Goal: Navigation & Orientation: Understand site structure

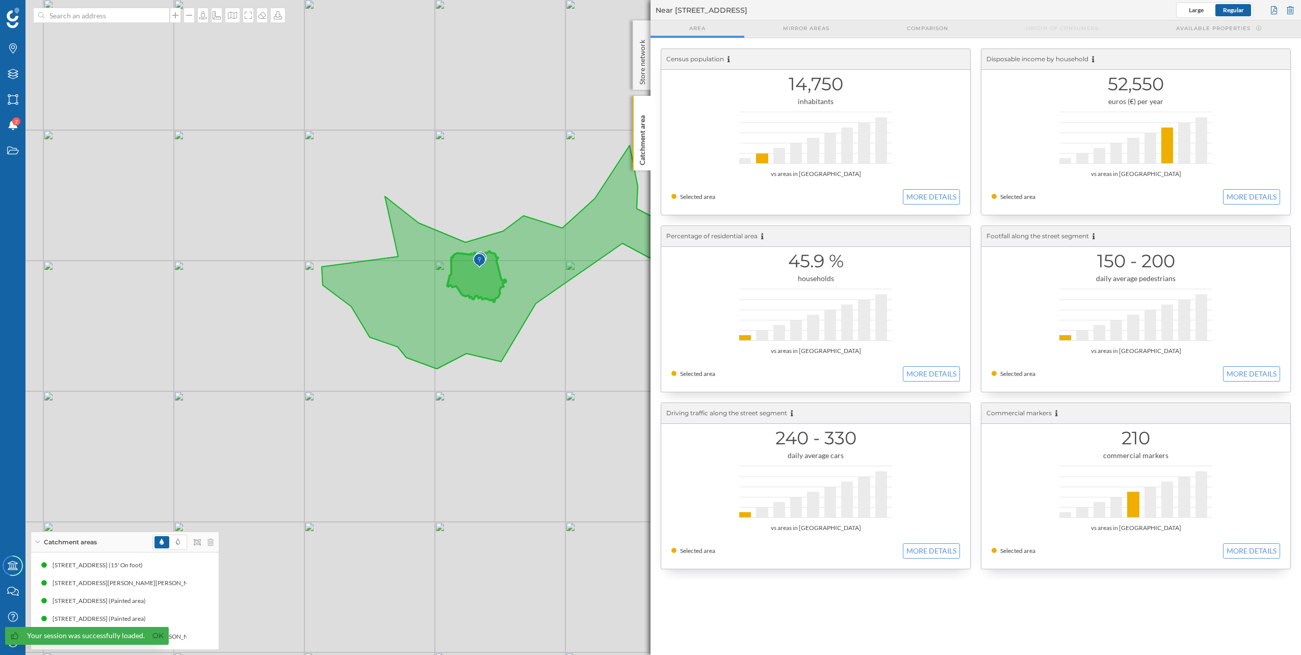
click at [209, 546] on div at bounding box center [182, 541] width 61 height 15
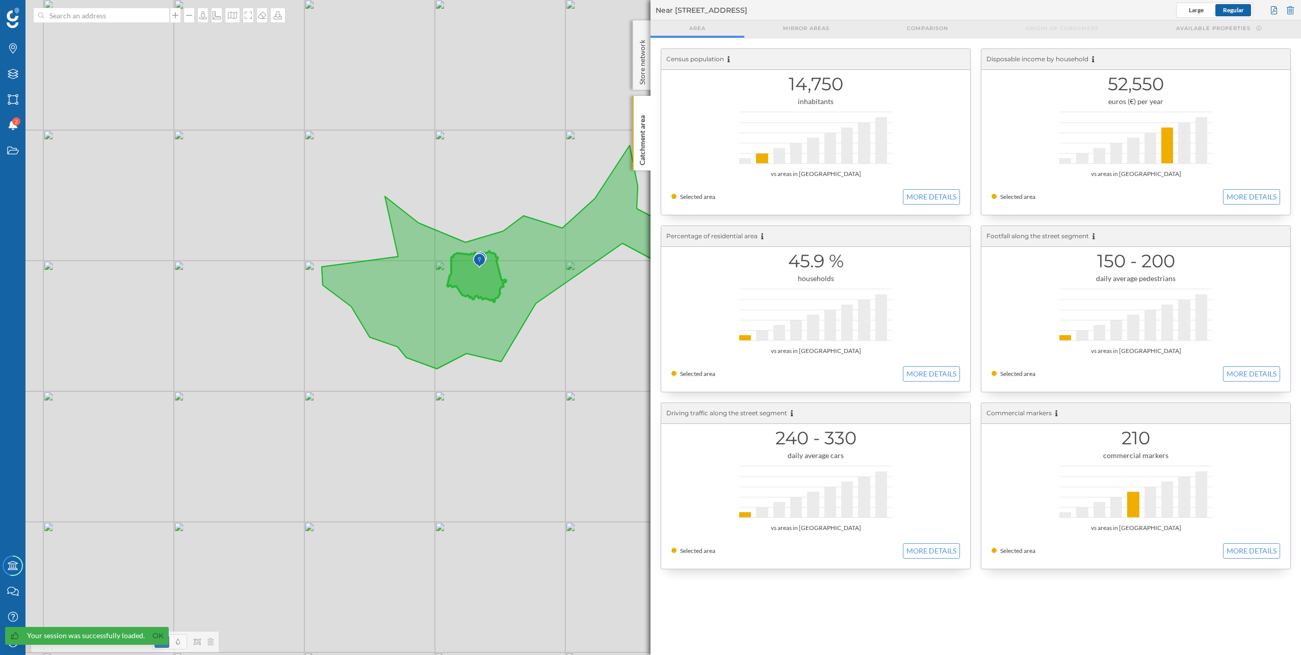
click at [206, 640] on div at bounding box center [182, 641] width 61 height 15
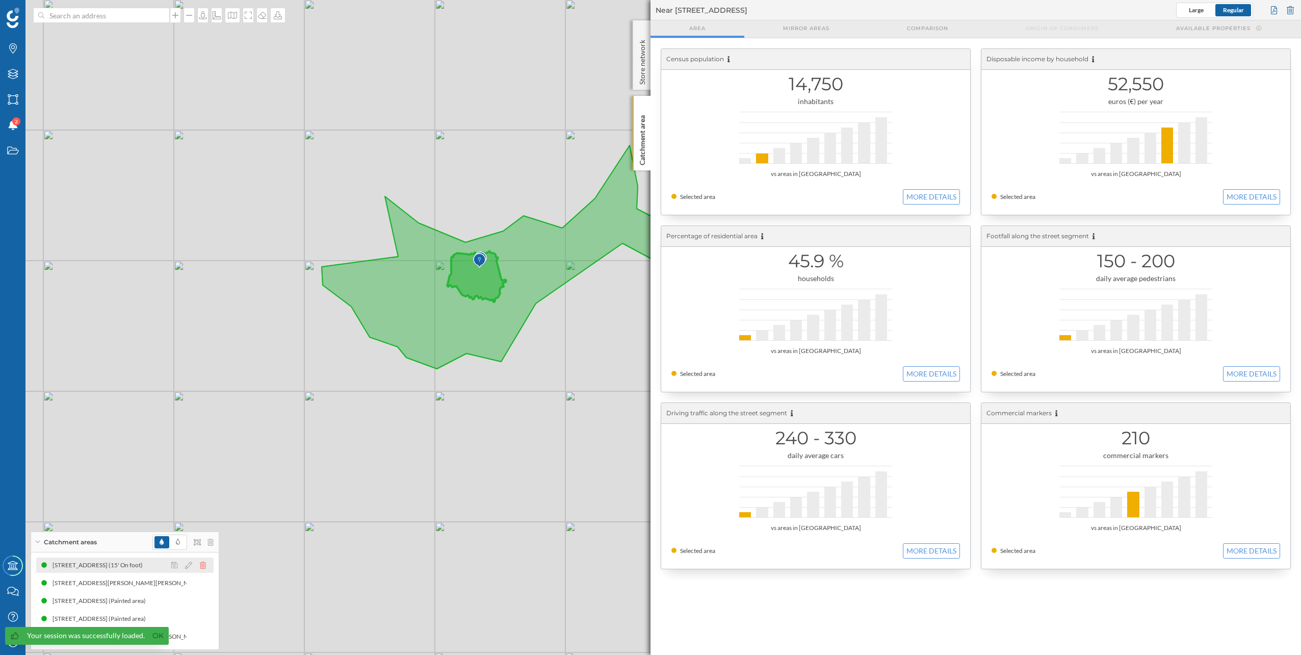
click at [205, 566] on icon at bounding box center [203, 564] width 6 height 7
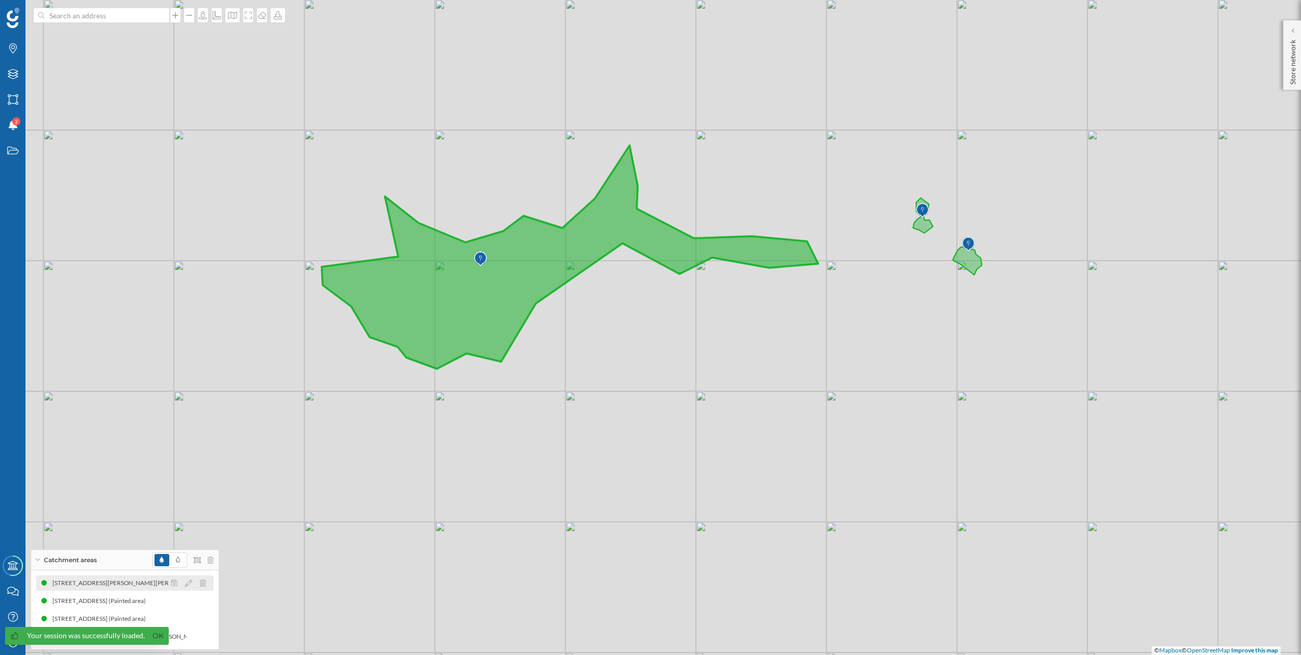
click at [203, 582] on icon at bounding box center [203, 582] width 6 height 7
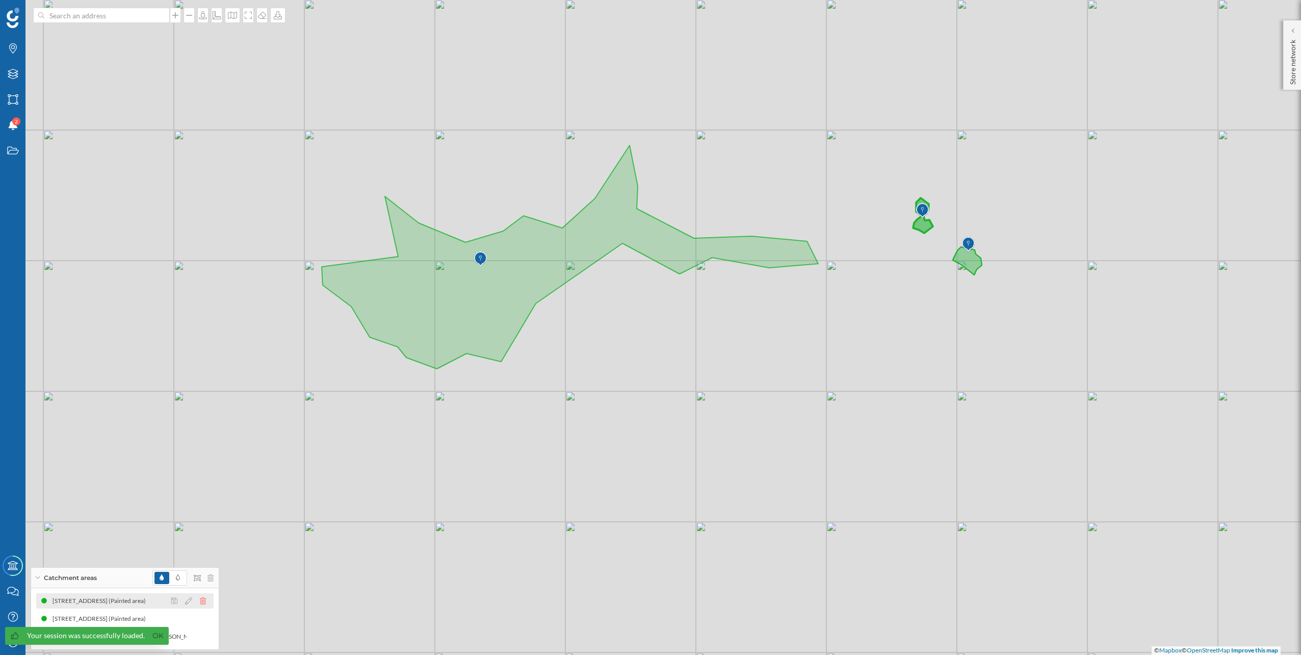
click at [202, 599] on icon at bounding box center [203, 600] width 6 height 7
click at [202, 617] on icon at bounding box center [203, 618] width 6 height 7
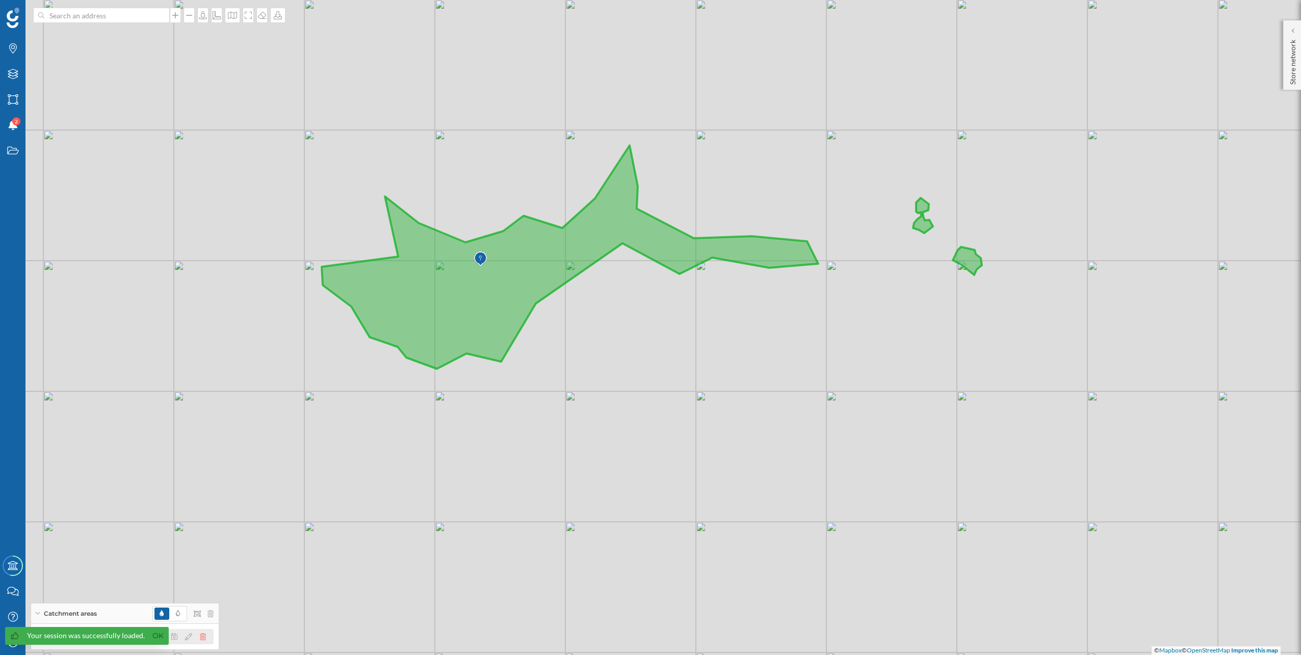
click at [200, 633] on icon at bounding box center [203, 636] width 6 height 7
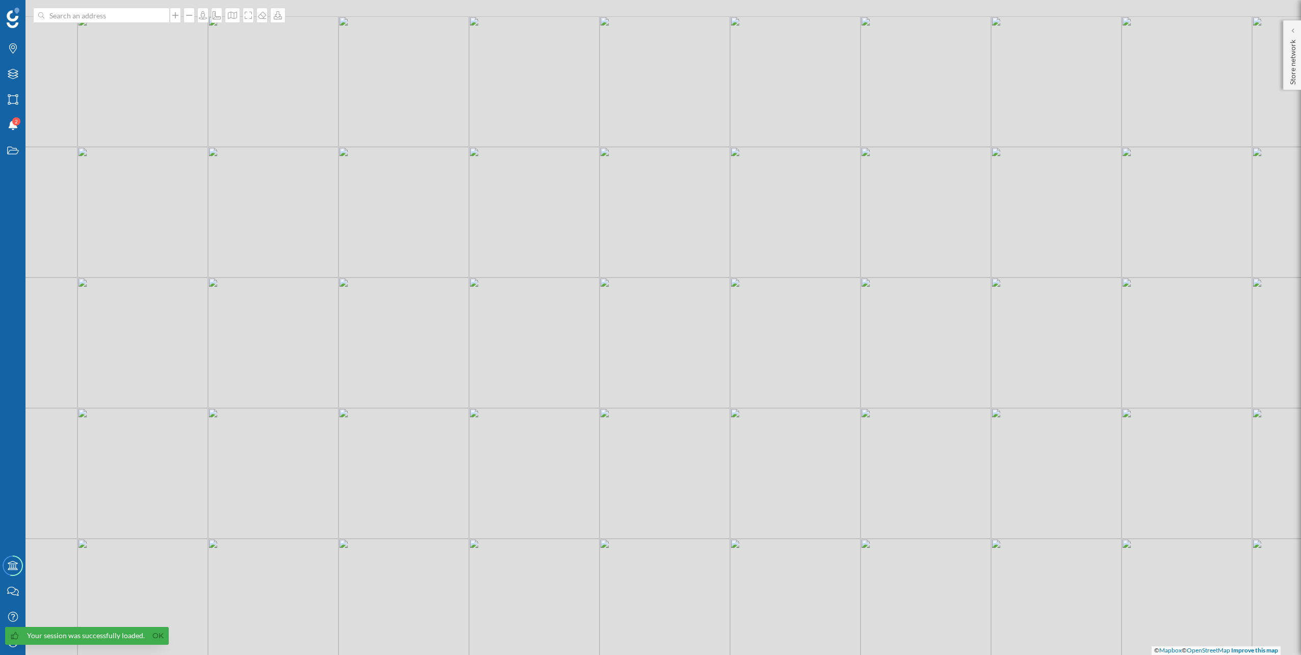
drag, startPoint x: 476, startPoint y: 234, endPoint x: 493, endPoint y: 273, distance: 42.4
click at [493, 273] on div "© Mapbox © OpenStreetMap Improve this map" at bounding box center [650, 327] width 1301 height 655
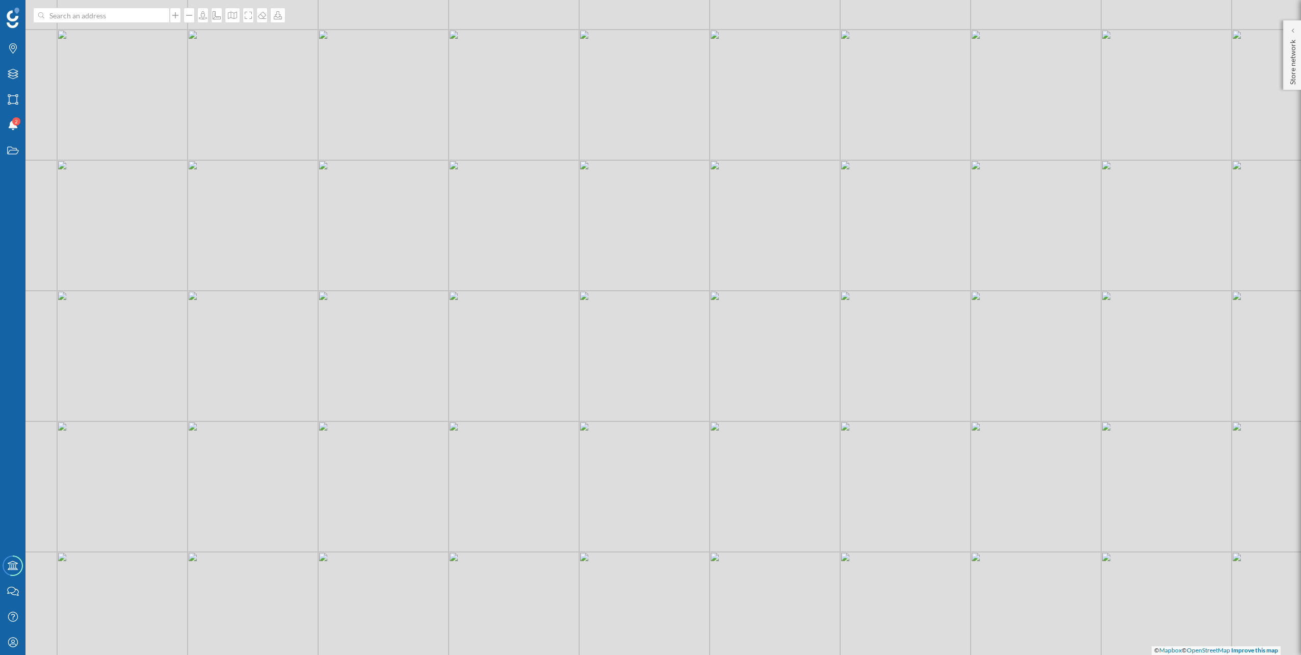
drag, startPoint x: 491, startPoint y: 274, endPoint x: 597, endPoint y: 232, distance: 114.0
click at [597, 230] on div "© Mapbox © OpenStreetMap Improve this map" at bounding box center [650, 327] width 1301 height 655
drag, startPoint x: 648, startPoint y: 318, endPoint x: 636, endPoint y: 106, distance: 212.4
click at [636, 105] on div "© Mapbox © OpenStreetMap Improve this map" at bounding box center [650, 327] width 1301 height 655
drag, startPoint x: 697, startPoint y: 361, endPoint x: 638, endPoint y: 421, distance: 84.7
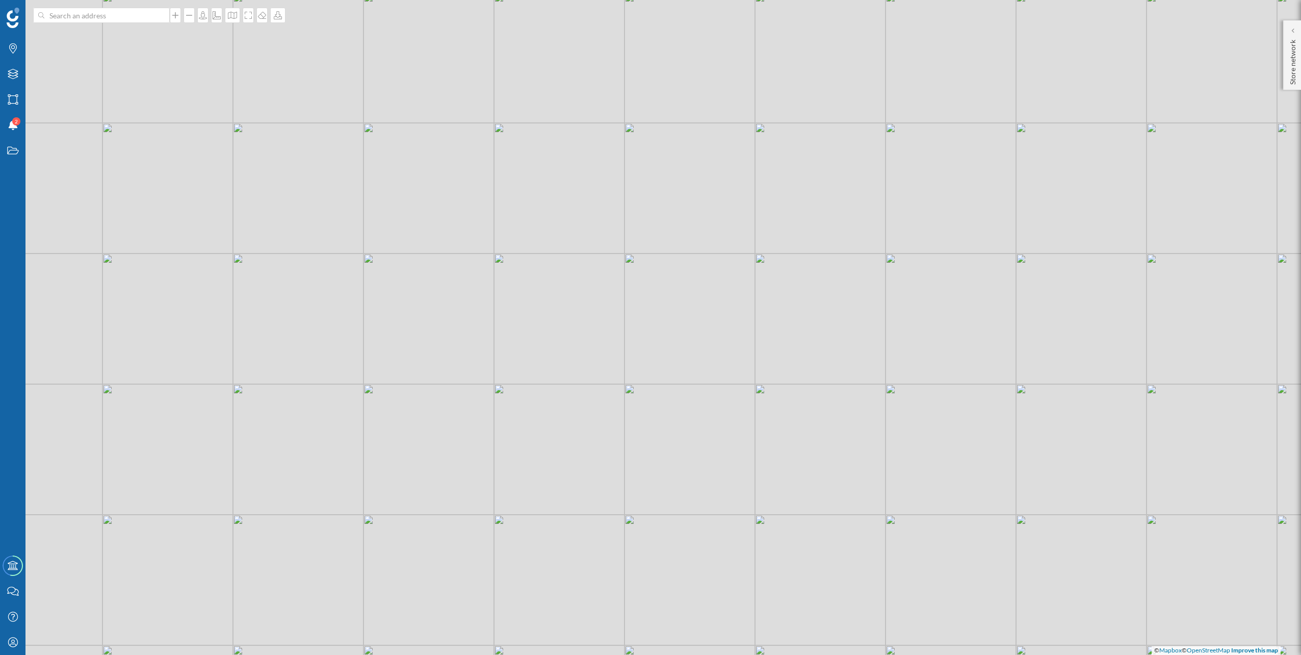
click at [638, 421] on div "© Mapbox © OpenStreetMap Improve this map" at bounding box center [650, 327] width 1301 height 655
drag, startPoint x: 580, startPoint y: 336, endPoint x: 705, endPoint y: 481, distance: 191.6
click at [705, 481] on div "© Mapbox © OpenStreetMap Improve this map" at bounding box center [650, 327] width 1301 height 655
